Goal: Navigation & Orientation: Find specific page/section

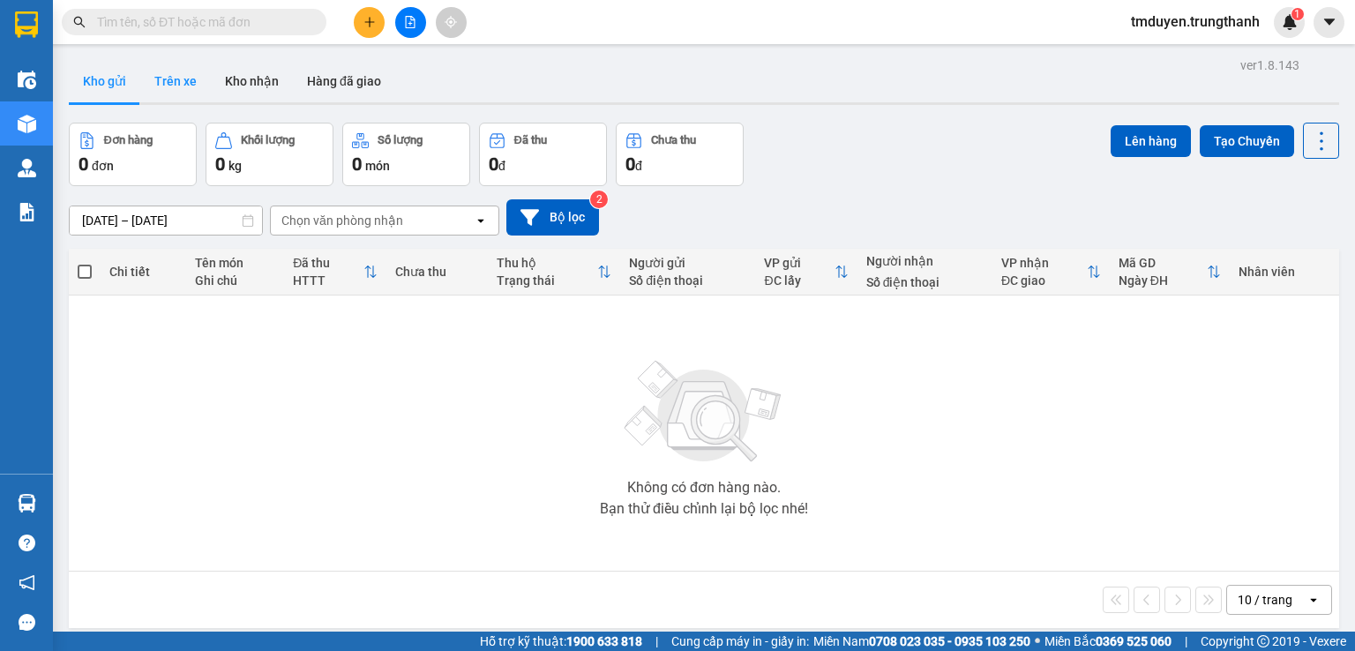
click at [190, 94] on button "Trên xe" at bounding box center [175, 81] width 71 height 42
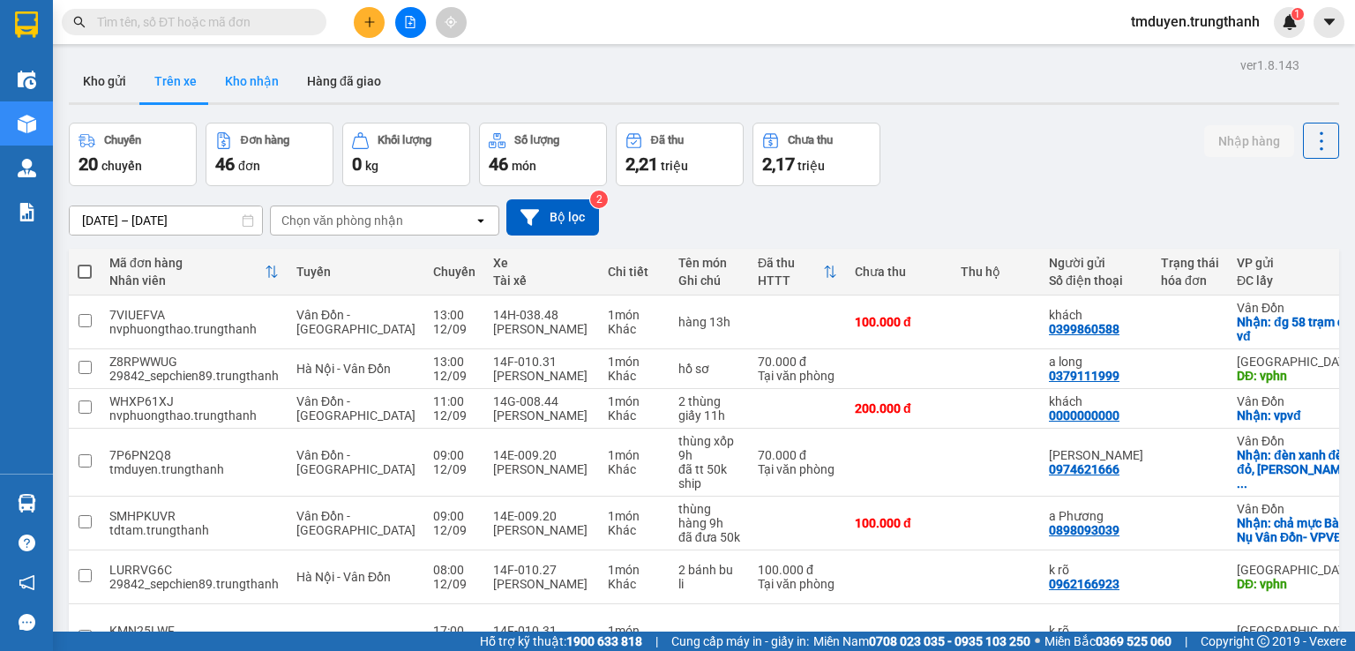
click at [261, 75] on button "Kho nhận" at bounding box center [252, 81] width 82 height 42
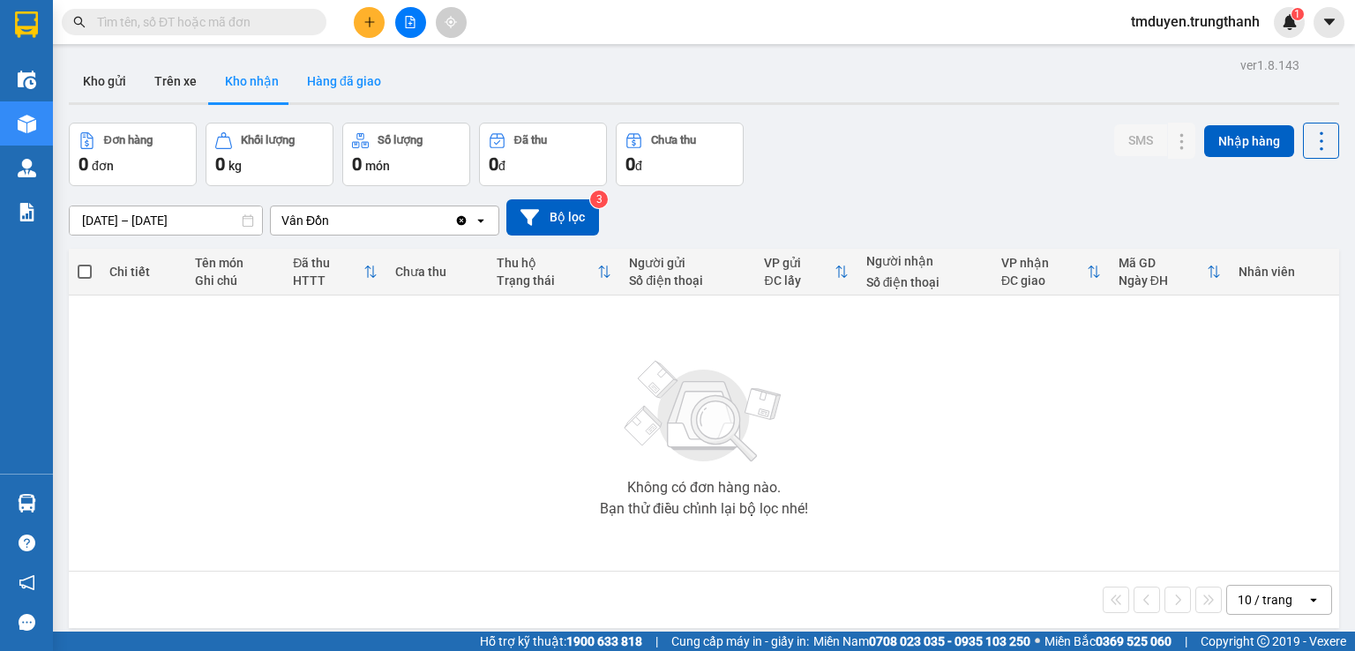
click at [326, 79] on button "Hàng đã giao" at bounding box center [344, 81] width 102 height 42
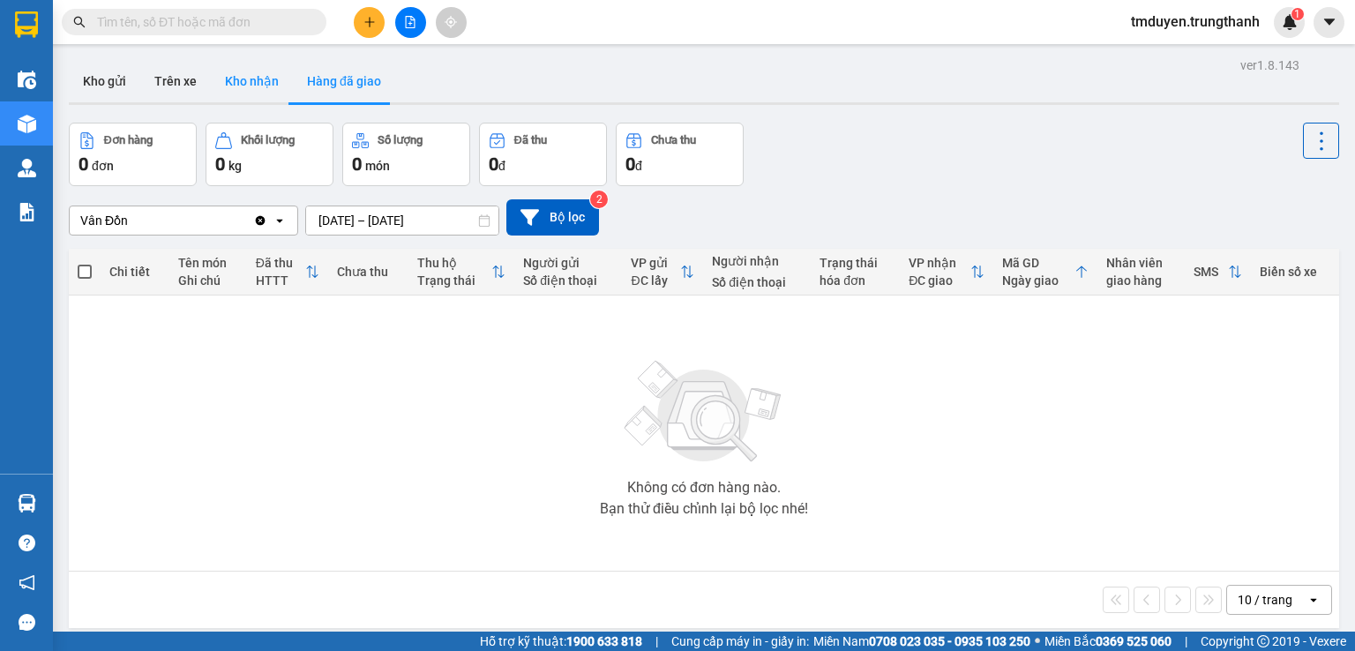
click at [245, 77] on button "Kho nhận" at bounding box center [252, 81] width 82 height 42
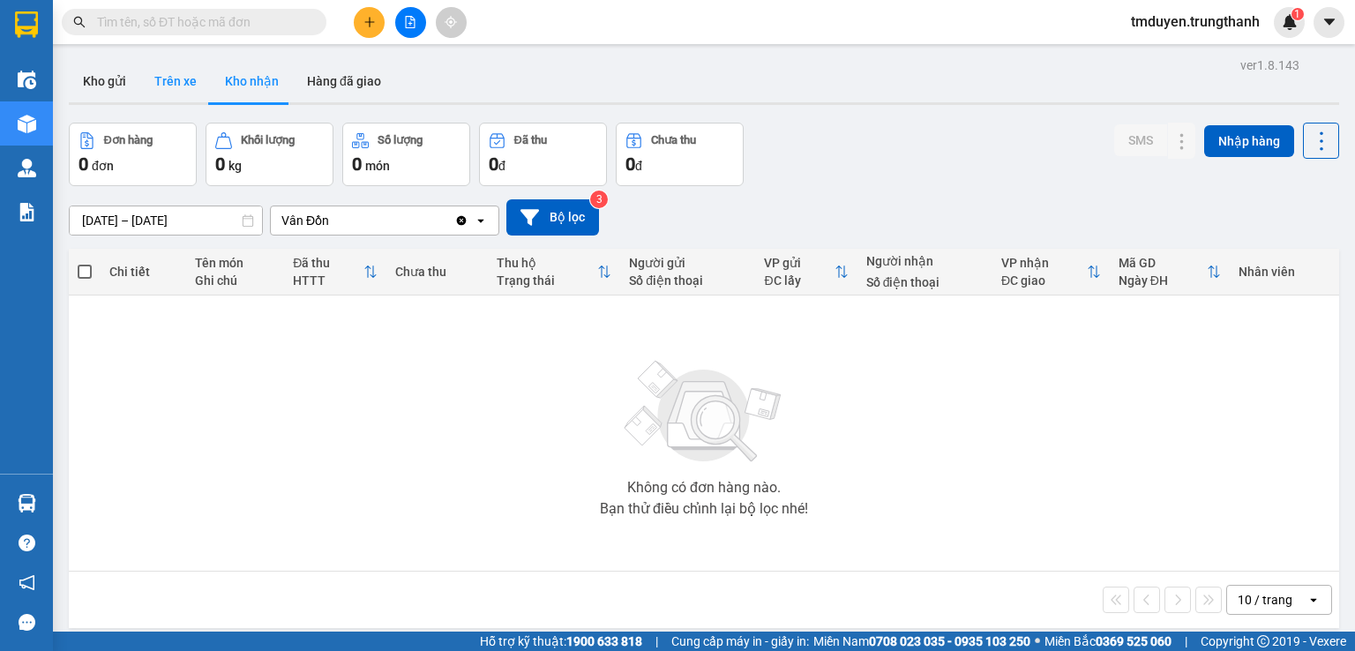
click at [191, 85] on button "Trên xe" at bounding box center [175, 81] width 71 height 42
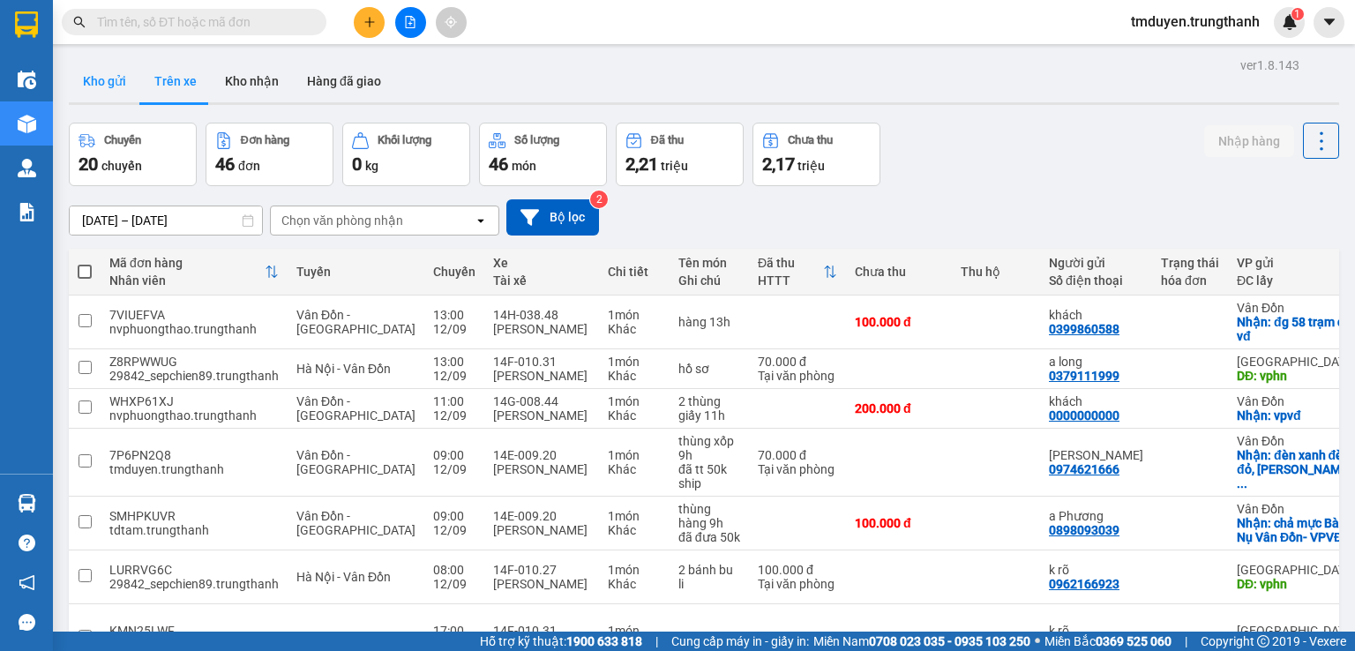
click at [106, 79] on button "Kho gửi" at bounding box center [104, 81] width 71 height 42
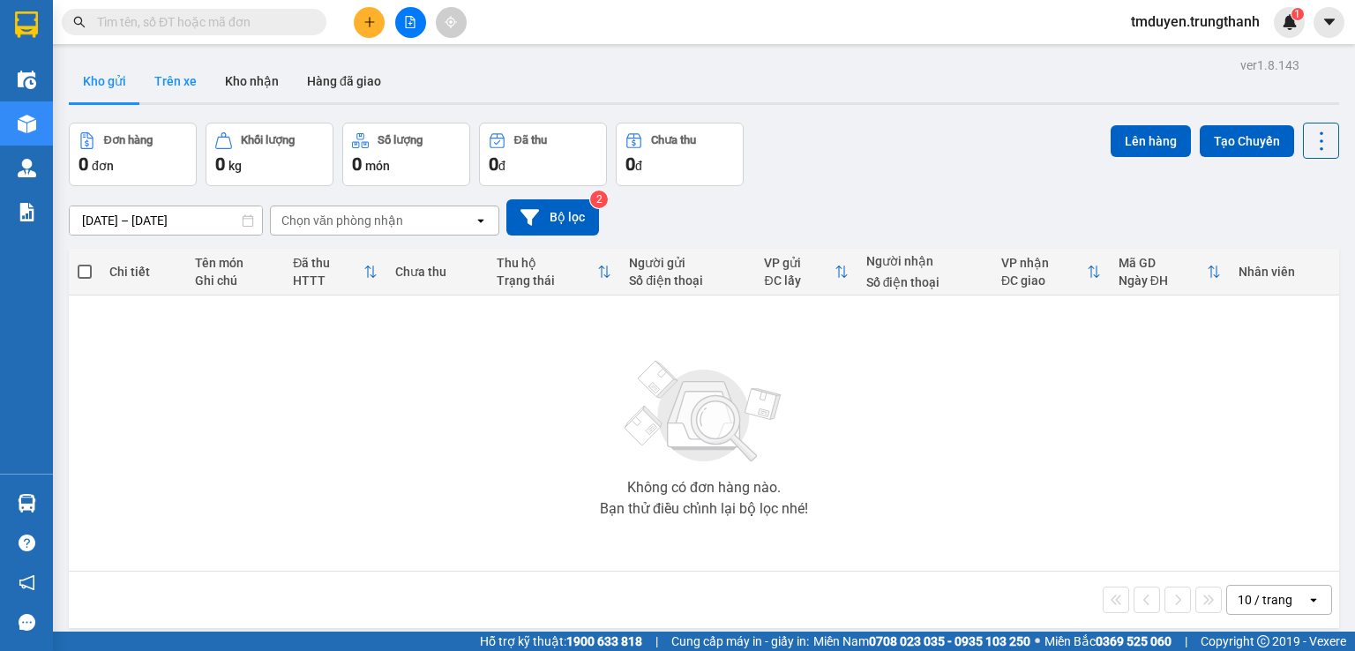
click at [193, 86] on button "Trên xe" at bounding box center [175, 81] width 71 height 42
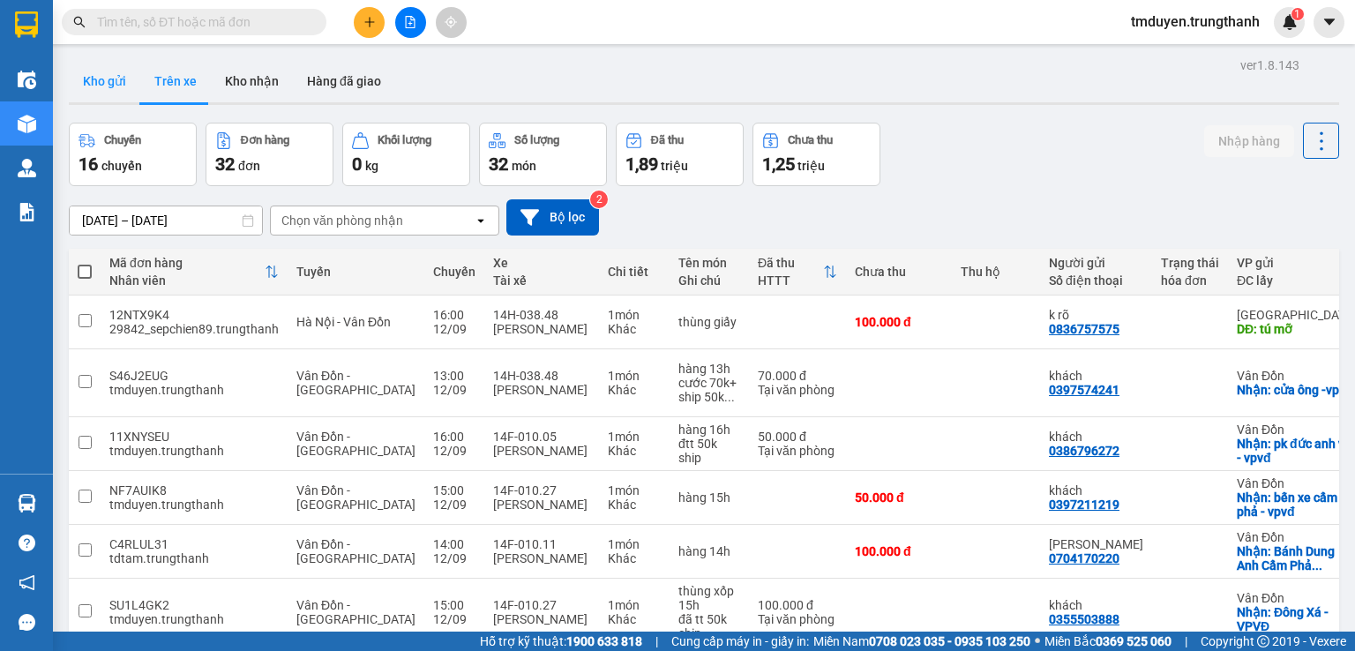
click at [116, 69] on button "Kho gửi" at bounding box center [104, 81] width 71 height 42
